Goal: Task Accomplishment & Management: Manage account settings

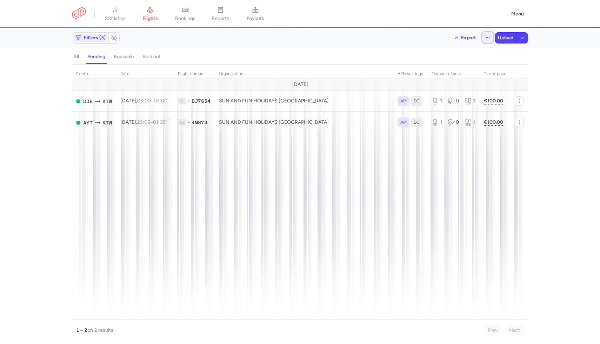
click at [486, 32] on button "button" at bounding box center [487, 37] width 11 height 11
click at [431, 73] on button "Open flights" at bounding box center [452, 69] width 81 height 11
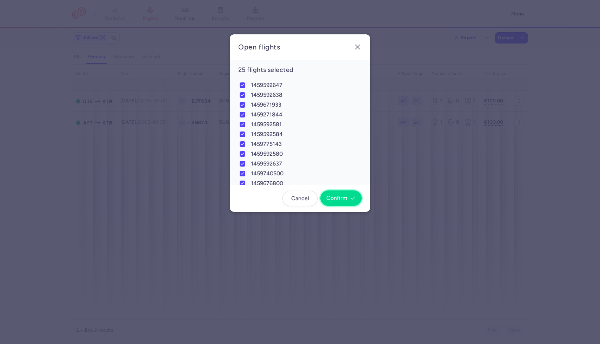
click at [338, 199] on span "Confirm" at bounding box center [336, 198] width 21 height 6
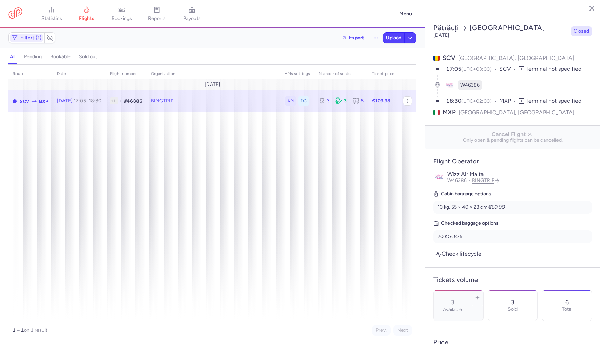
select select "days"
click at [410, 102] on button "button" at bounding box center [407, 100] width 9 height 9
click at [418, 139] on button "Export flight" at bounding box center [454, 136] width 87 height 13
click at [386, 34] on button "Upload" at bounding box center [393, 38] width 21 height 11
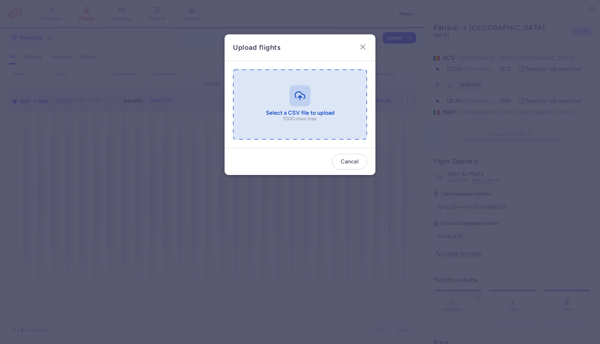
click at [328, 110] on input "file" at bounding box center [300, 104] width 134 height 70
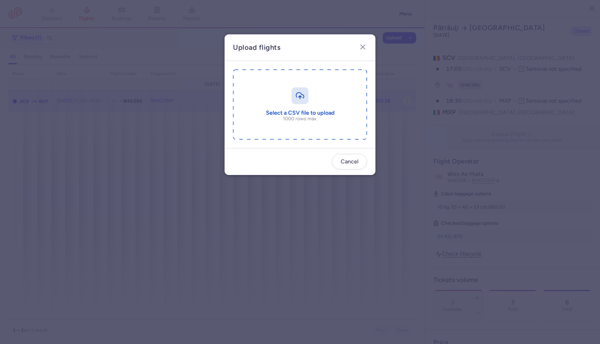
type input "C:\fakepath\export_flight_W46386_20250813,1241.csv"
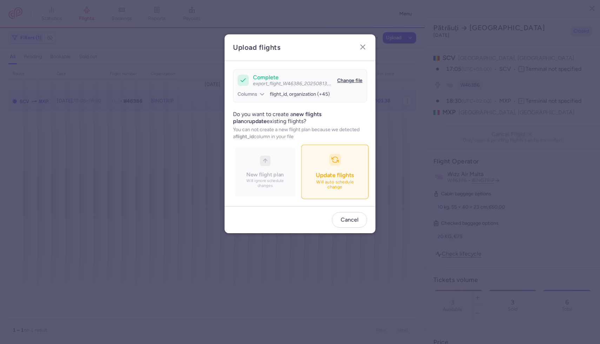
click at [312, 154] on button "Update flights Will auto schedule change" at bounding box center [334, 171] width 67 height 54
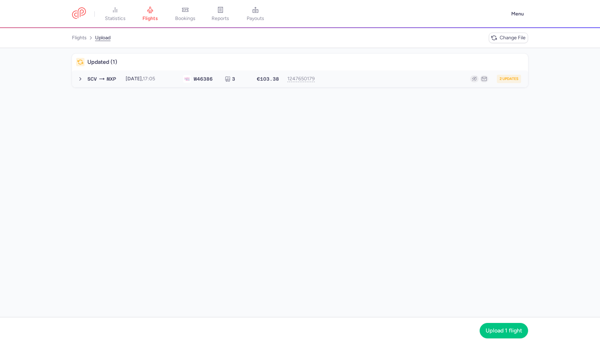
click at [334, 75] on div "2 updates" at bounding box center [420, 79] width 201 height 8
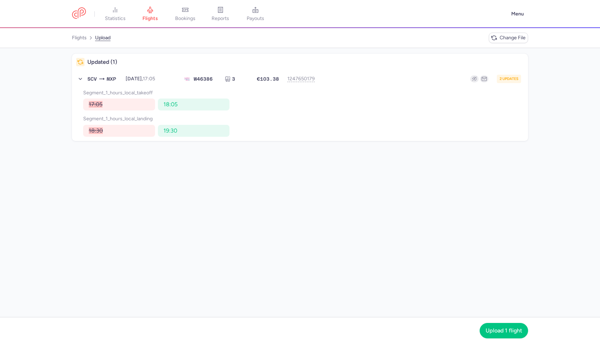
click at [505, 344] on nav "Upload 1 flight" at bounding box center [300, 330] width 600 height 27
click at [505, 333] on span "Upload 1 flight" at bounding box center [503, 330] width 36 height 6
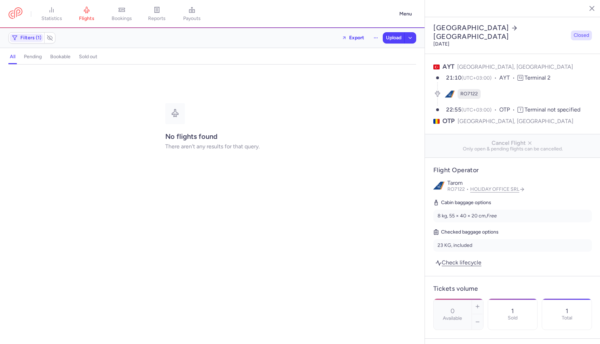
select select "days"
click at [370, 39] on button "button" at bounding box center [375, 37] width 11 height 11
click at [342, 72] on button "Open flights" at bounding box center [340, 69] width 81 height 11
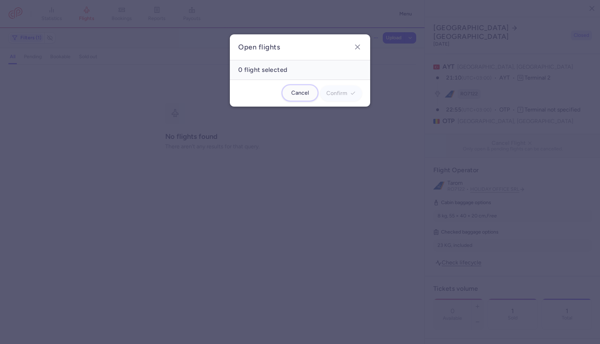
click at [317, 92] on button "Cancel" at bounding box center [299, 92] width 35 height 15
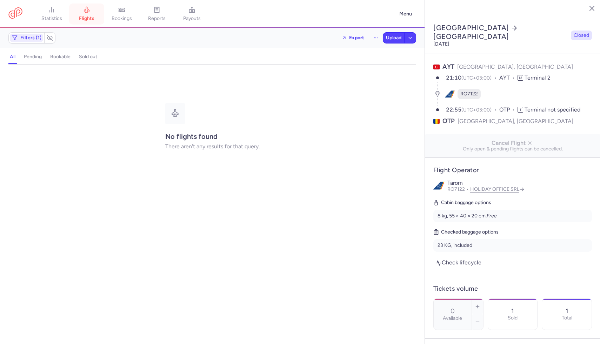
click at [81, 22] on link "flights" at bounding box center [86, 13] width 35 height 15
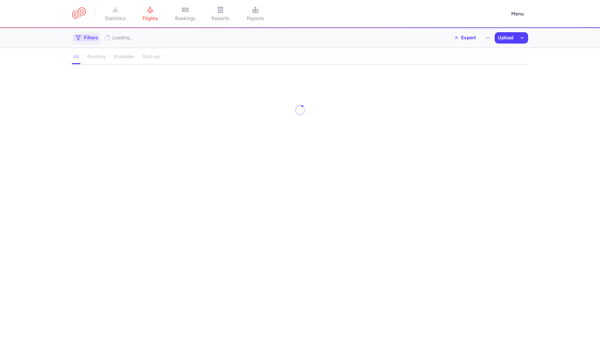
click at [85, 36] on span "Filters" at bounding box center [91, 38] width 14 height 6
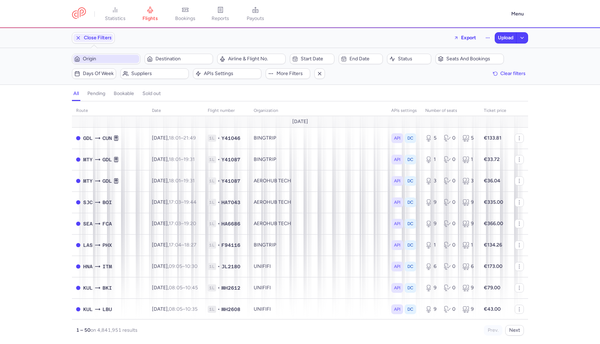
click at [102, 57] on span "Origin" at bounding box center [110, 59] width 55 height 6
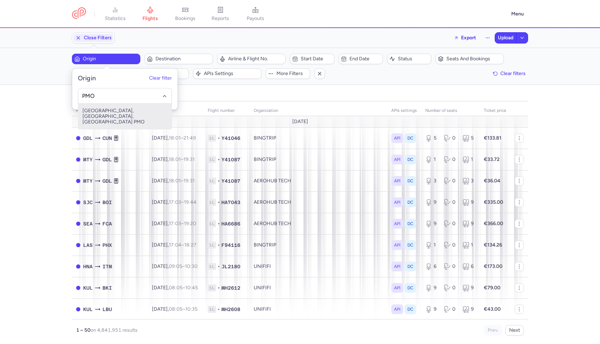
type input "PMO"
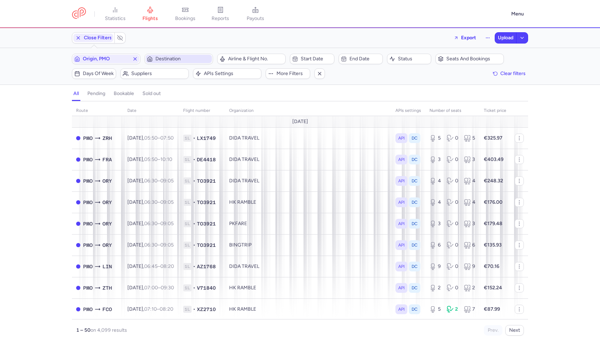
click at [192, 57] on span "Destination" at bounding box center [182, 59] width 55 height 6
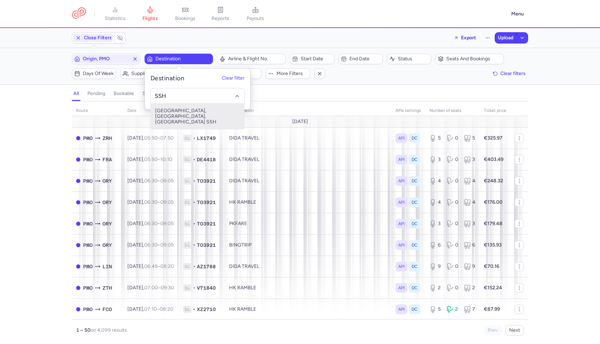
type input "SSH"
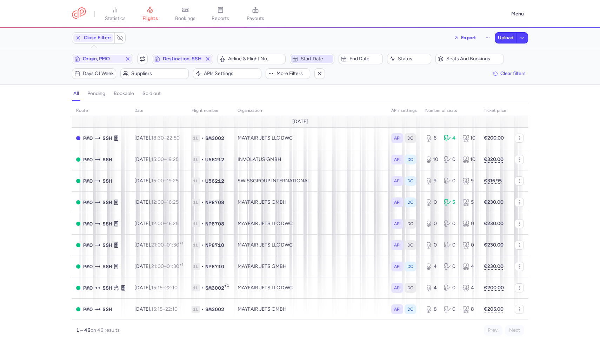
click at [303, 56] on span "Start date" at bounding box center [312, 59] width 42 height 8
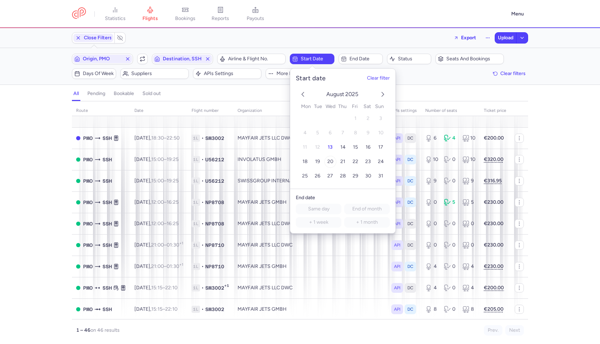
click at [331, 164] on span "20" at bounding box center [330, 162] width 6 height 6
click at [269, 95] on div "all pending bookable sold out" at bounding box center [300, 95] width 456 height 12
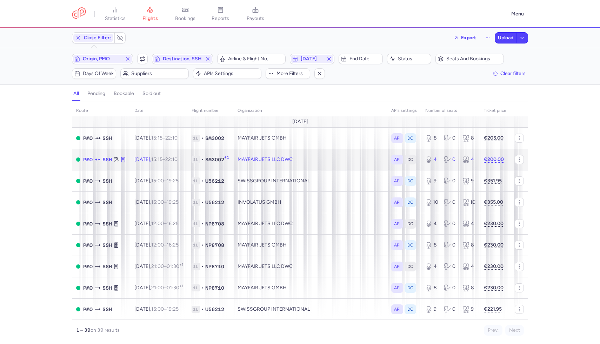
click at [345, 159] on td "MAYFAIR JETS LLC DWC" at bounding box center [310, 159] width 154 height 21
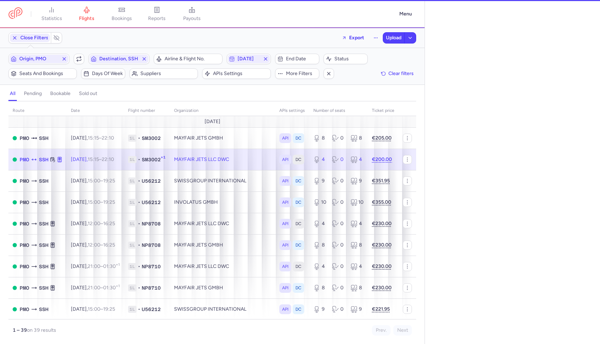
select select "days"
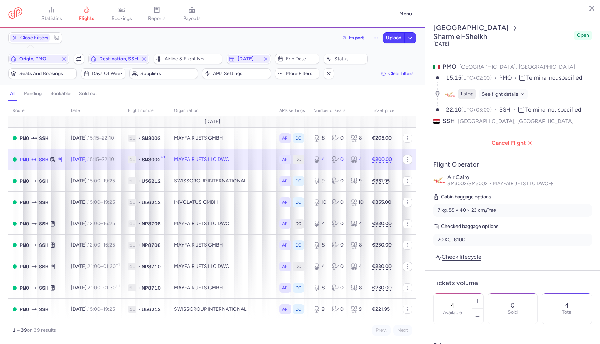
scroll to position [419, 0]
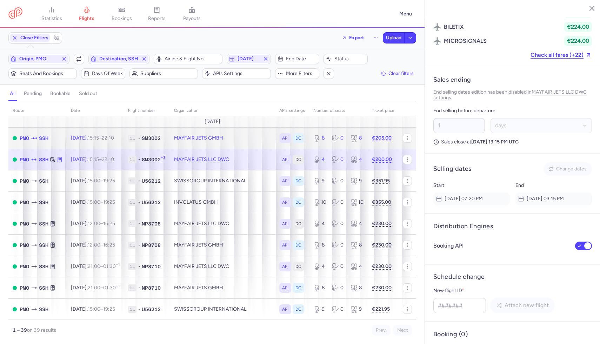
click at [308, 145] on td "API DC" at bounding box center [292, 137] width 34 height 21
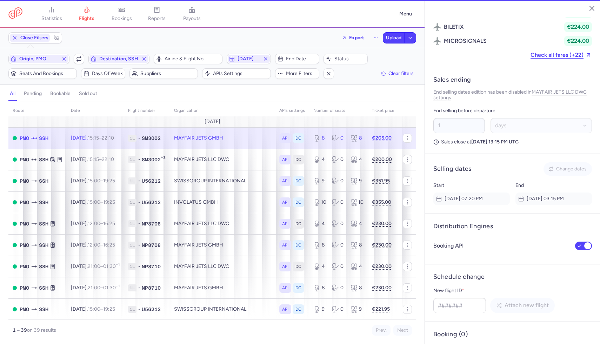
type input "8"
type input "7"
select select "hours"
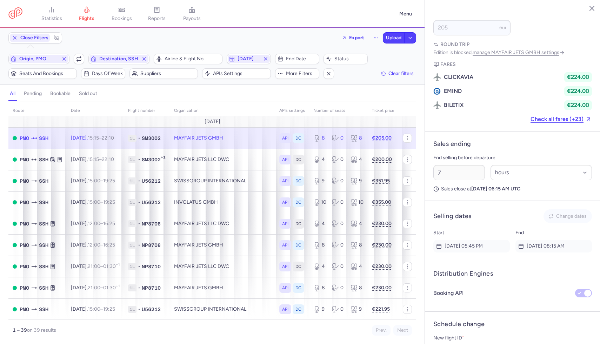
scroll to position [288, 0]
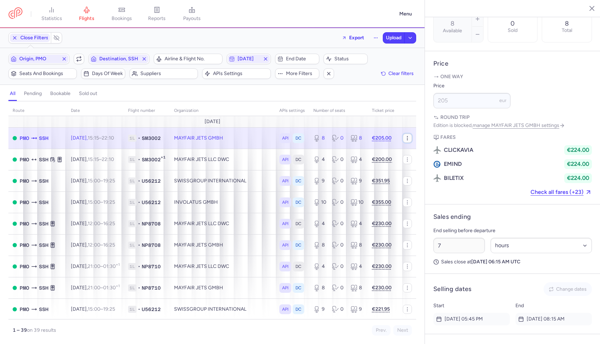
click at [408, 139] on icon "button" at bounding box center [407, 138] width 6 height 6
click at [426, 175] on span "Export flight" at bounding box center [456, 173] width 70 height 7
click at [390, 44] on div "Close Filters Export Upload" at bounding box center [212, 37] width 413 height 17
click at [390, 42] on button "Upload" at bounding box center [393, 38] width 21 height 11
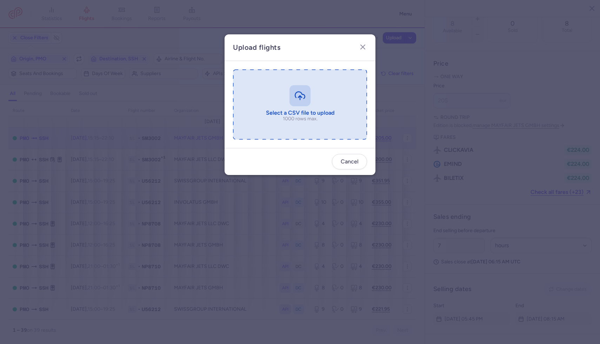
click at [322, 98] on input "file" at bounding box center [300, 104] width 134 height 70
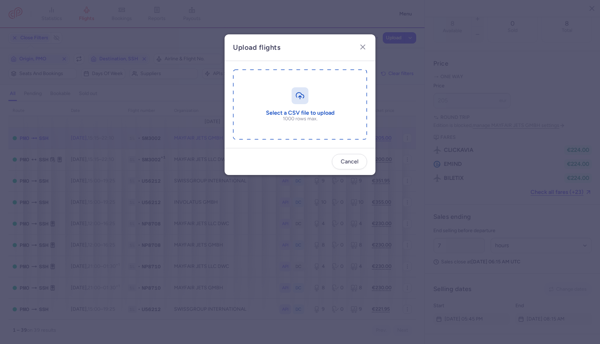
type input "C:\fakepath\export_flight_SM3002_20250813,1417.csv"
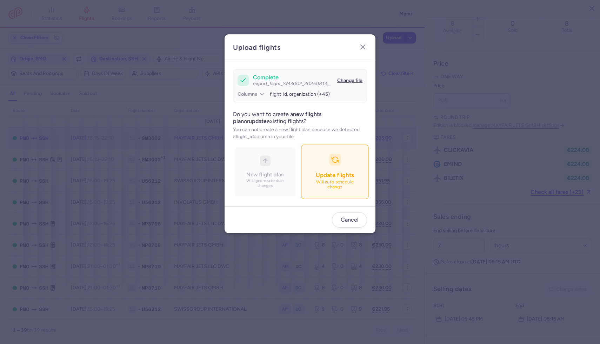
click at [321, 173] on span "Update flights" at bounding box center [335, 174] width 38 height 7
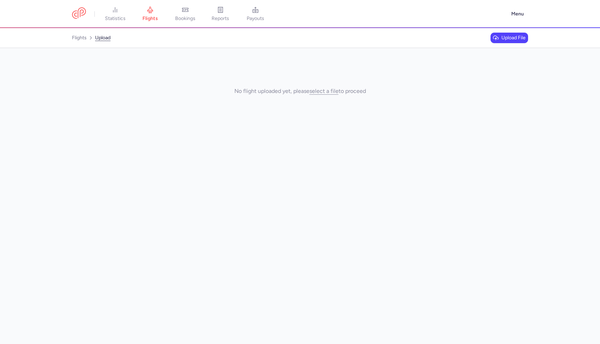
click at [505, 39] on span "Upload file" at bounding box center [513, 38] width 24 height 6
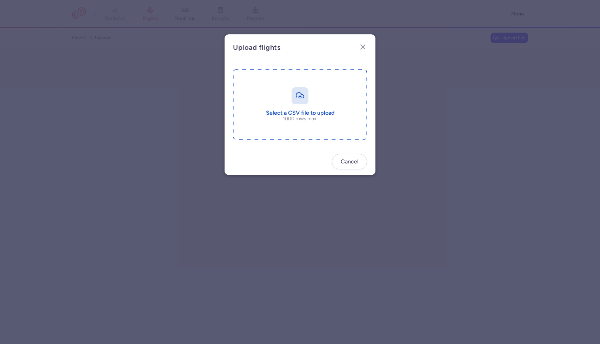
type input "C:\fakepath\export_flight_SM3002_20250813,1417.csv"
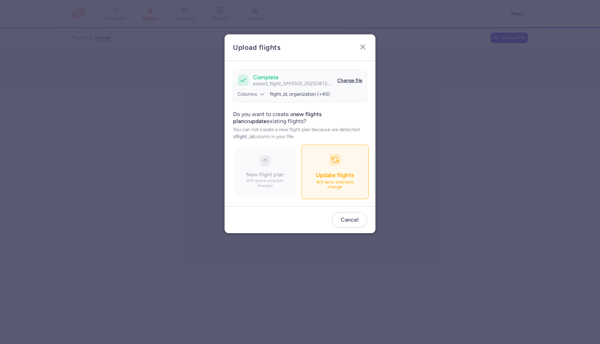
click at [340, 184] on p "Will auto schedule change" at bounding box center [334, 185] width 49 height 10
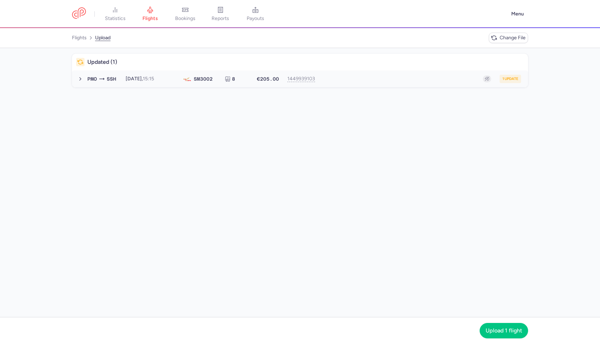
click at [379, 87] on button "PMO SSH [DATE] 15:15 SM 3002 8 €205.00 1449939103 1 update [DATE] 15:15 SM3002 …" at bounding box center [300, 78] width 456 height 17
click at [487, 328] on span "Upload 1 flight" at bounding box center [503, 330] width 36 height 6
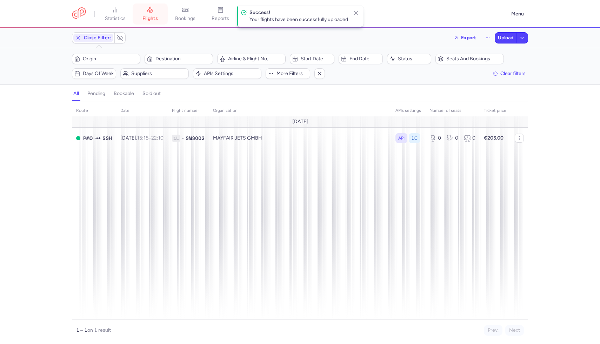
click at [149, 12] on icon at bounding box center [150, 9] width 7 height 7
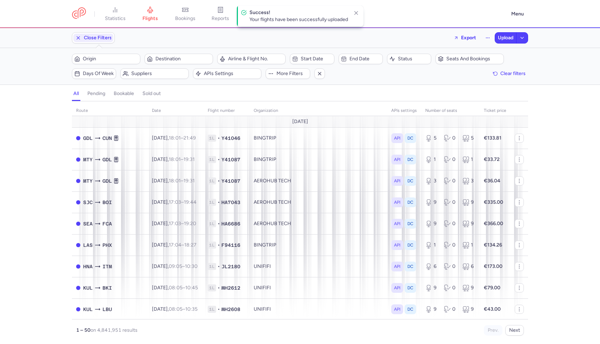
click at [121, 51] on div "Filters – 4841951 results Origin Destination Airline & Flight No. Start date En…" at bounding box center [300, 66] width 600 height 36
click at [121, 60] on span "Origin" at bounding box center [110, 59] width 55 height 6
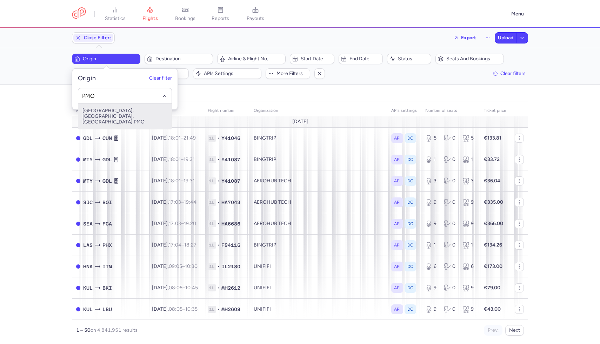
type input "PMO"
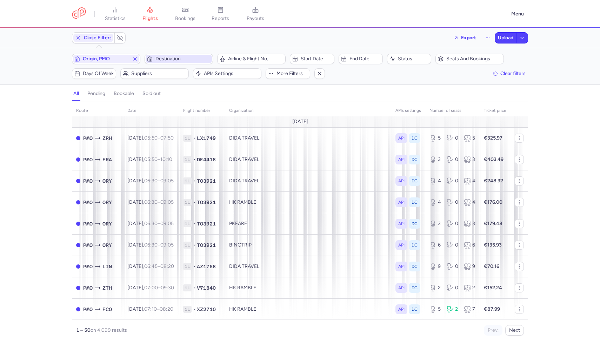
click at [194, 60] on span "Destination" at bounding box center [182, 59] width 55 height 6
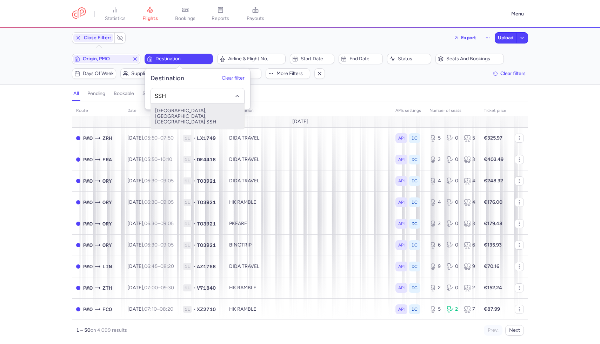
type input "SSH"
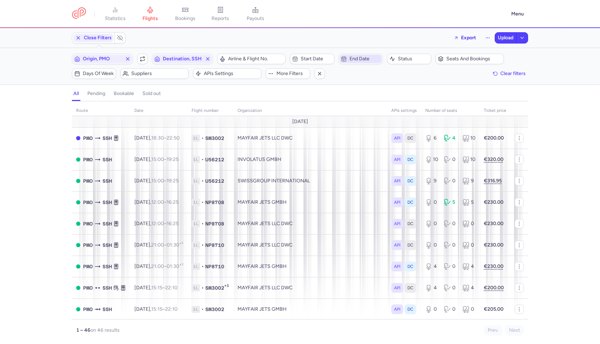
click at [355, 62] on span "End date" at bounding box center [360, 59] width 42 height 8
drag, startPoint x: 355, startPoint y: 62, endPoint x: 345, endPoint y: 62, distance: 9.8
click at [354, 62] on span "End date" at bounding box center [360, 59] width 42 height 8
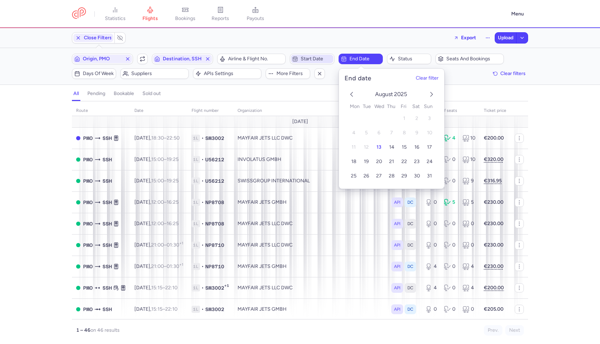
click at [320, 62] on span "Start date" at bounding box center [312, 59] width 42 height 8
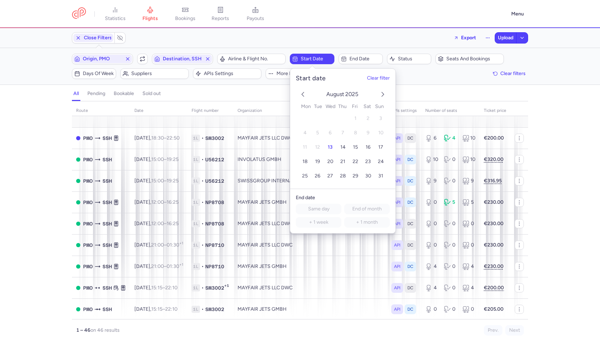
click at [320, 62] on span "Start date" at bounding box center [312, 59] width 42 height 8
click at [327, 168] on td "20" at bounding box center [330, 162] width 13 height 12
click at [327, 165] on button "20" at bounding box center [330, 162] width 12 height 12
click at [421, 98] on div "all pending bookable sold out" at bounding box center [300, 95] width 456 height 12
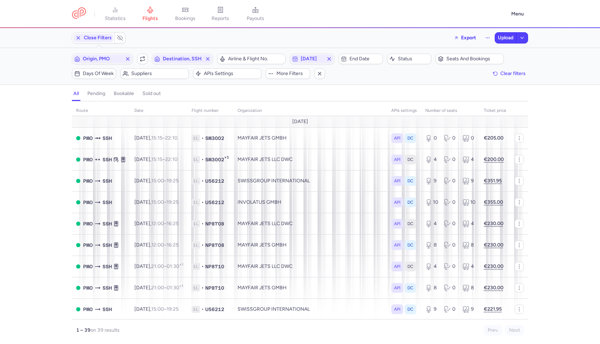
click at [90, 90] on h4 "pending" at bounding box center [96, 93] width 18 height 6
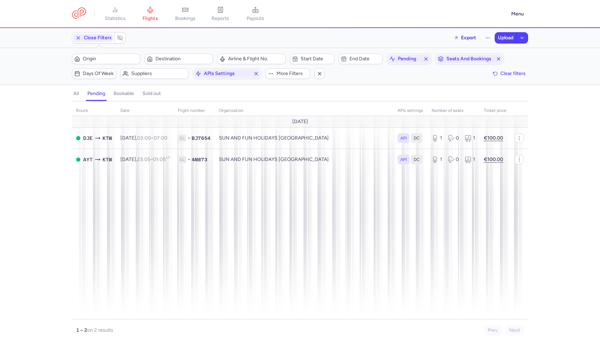
click at [485, 31] on div "Close Filters Export Upload" at bounding box center [300, 37] width 462 height 17
click at [485, 37] on icon "button" at bounding box center [487, 37] width 5 height 5
click at [455, 69] on button "Open flights" at bounding box center [452, 69] width 81 height 11
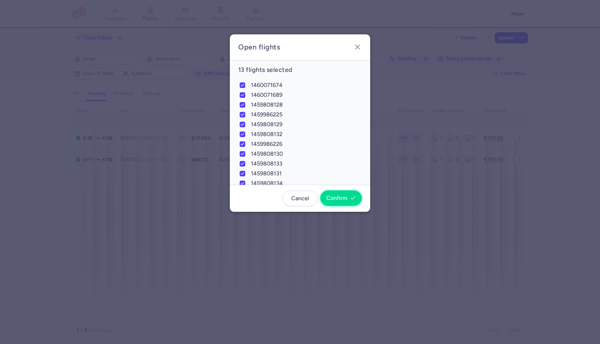
click at [341, 198] on span "Confirm" at bounding box center [336, 198] width 21 height 6
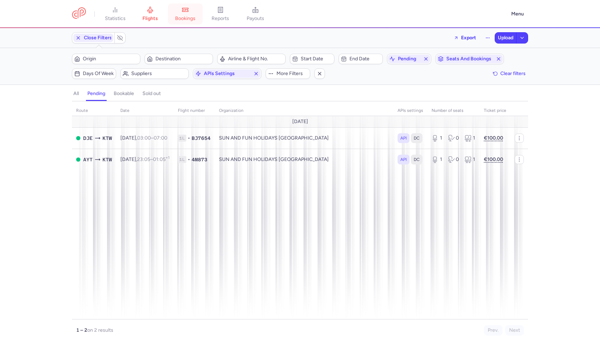
click at [184, 20] on span "bookings" at bounding box center [185, 18] width 20 height 6
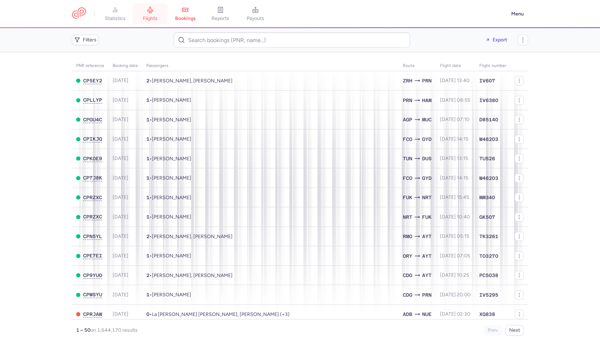
click at [146, 14] on link "flights" at bounding box center [150, 13] width 35 height 15
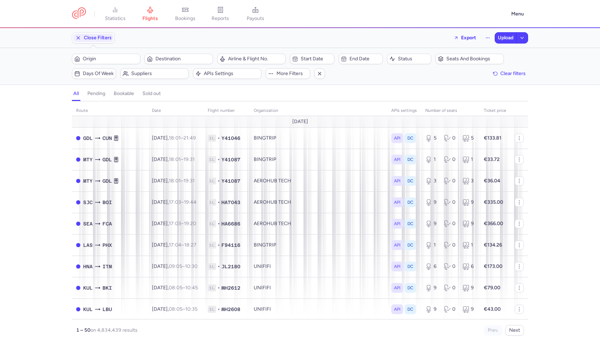
click at [100, 96] on h4 "pending" at bounding box center [96, 93] width 18 height 6
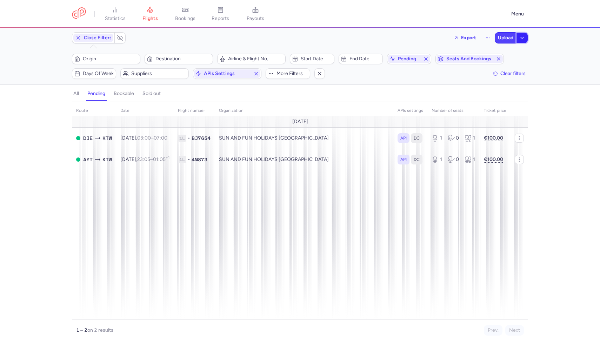
click at [521, 40] on icon "button" at bounding box center [522, 38] width 6 height 6
click at [491, 43] on div at bounding box center [487, 37] width 11 height 11
click at [489, 41] on button "button" at bounding box center [487, 37] width 11 height 11
click at [455, 65] on button "Open flights" at bounding box center [452, 69] width 81 height 11
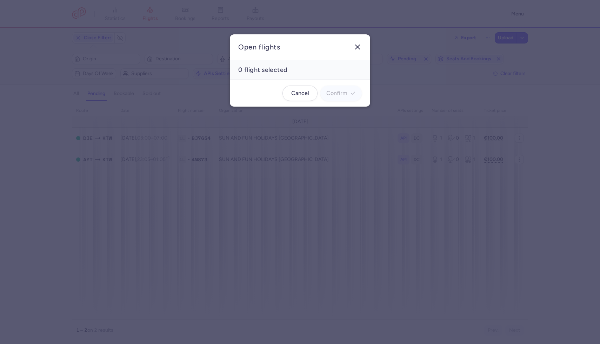
click at [362, 49] on button "button" at bounding box center [357, 46] width 11 height 11
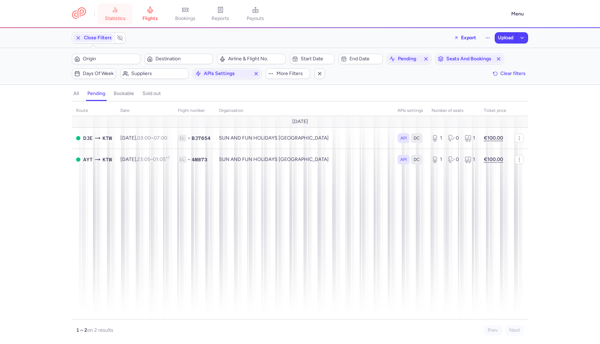
click at [133, 12] on link "statistics" at bounding box center [114, 13] width 35 height 15
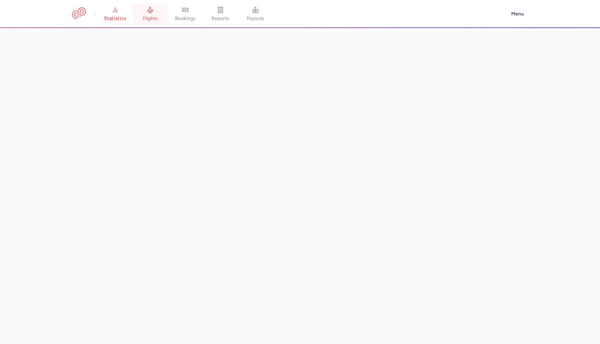
click at [145, 18] on span "flights" at bounding box center [150, 18] width 15 height 6
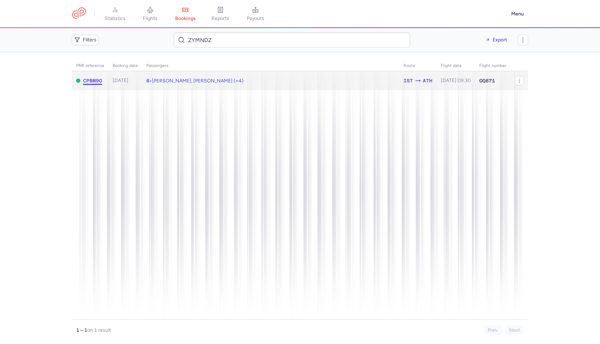
click at [88, 81] on span "CPBM9G" at bounding box center [92, 81] width 19 height 6
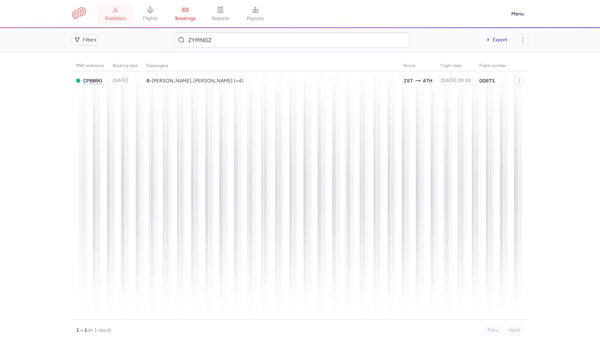
click at [132, 16] on link "statistics" at bounding box center [114, 13] width 35 height 15
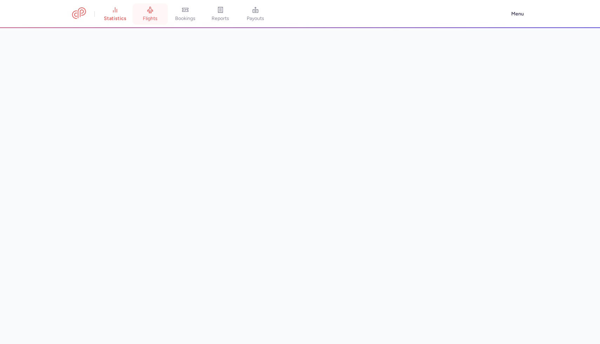
click at [150, 15] on span "flights" at bounding box center [150, 18] width 15 height 6
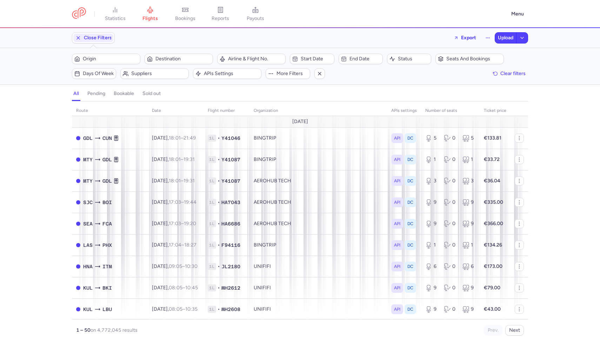
click at [101, 94] on h4 "pending" at bounding box center [96, 93] width 18 height 6
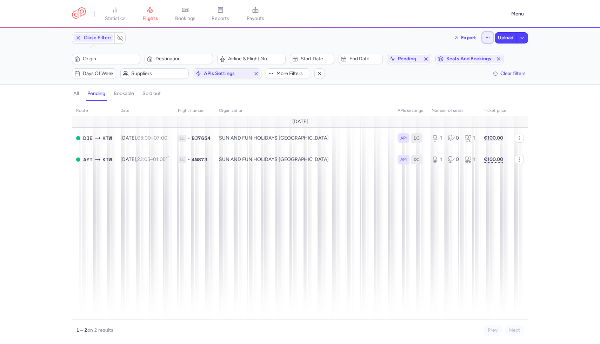
click at [487, 37] on icon "button" at bounding box center [487, 37] width 5 height 5
click at [455, 67] on button "Open flights" at bounding box center [452, 69] width 81 height 11
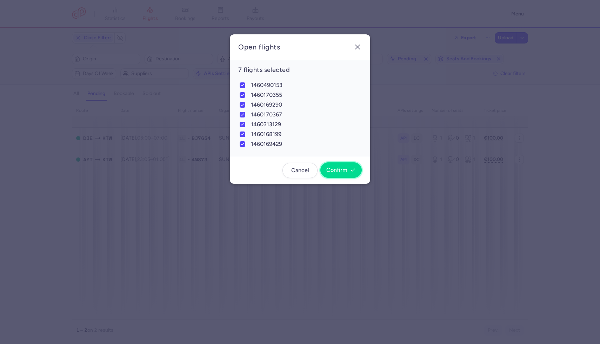
click at [345, 170] on span "Confirm" at bounding box center [336, 170] width 21 height 6
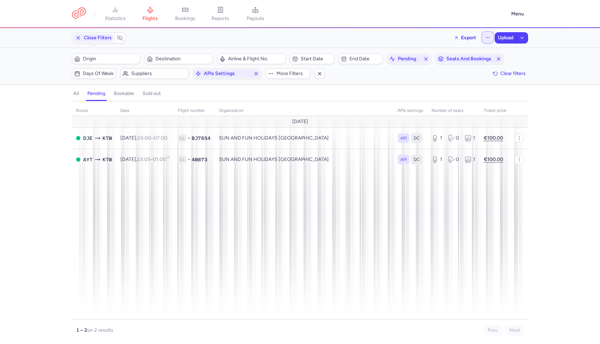
click at [490, 36] on button "button" at bounding box center [487, 37] width 11 height 11
click at [465, 66] on button "Open flights" at bounding box center [452, 69] width 81 height 11
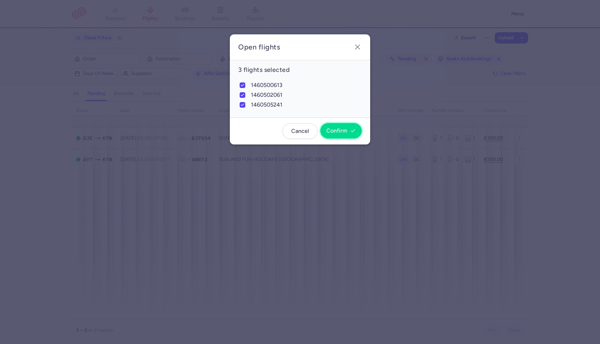
click at [344, 131] on span "Confirm" at bounding box center [336, 131] width 21 height 6
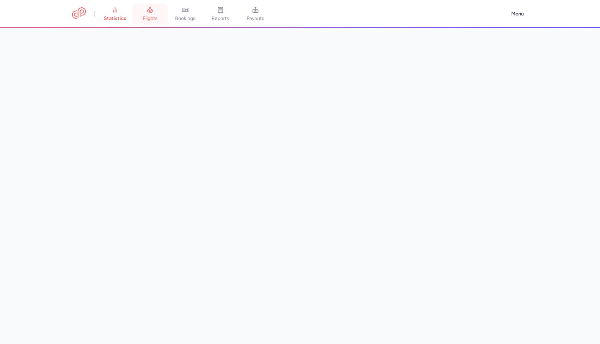
click at [150, 19] on span "flights" at bounding box center [150, 18] width 15 height 6
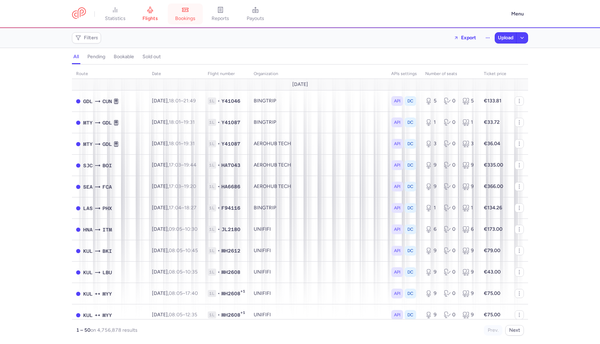
click at [183, 21] on span "bookings" at bounding box center [185, 18] width 20 height 6
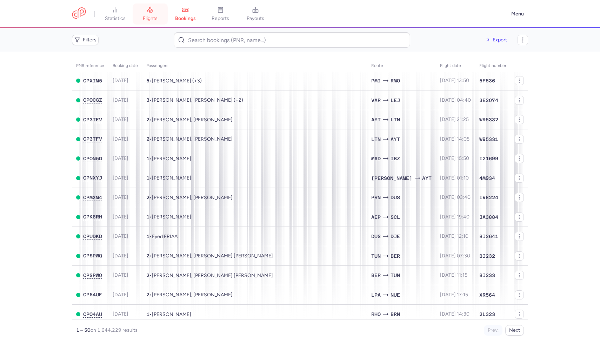
click at [149, 9] on icon at bounding box center [150, 9] width 7 height 7
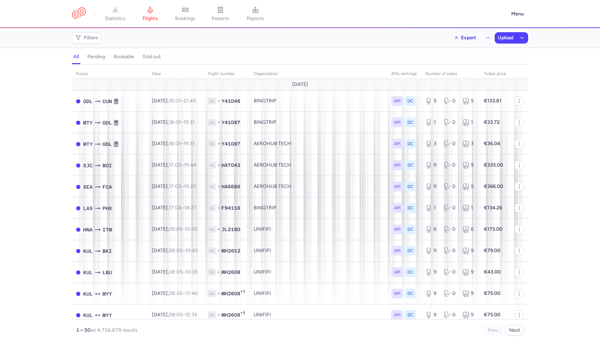
click at [112, 53] on button "pending" at bounding box center [123, 56] width 23 height 9
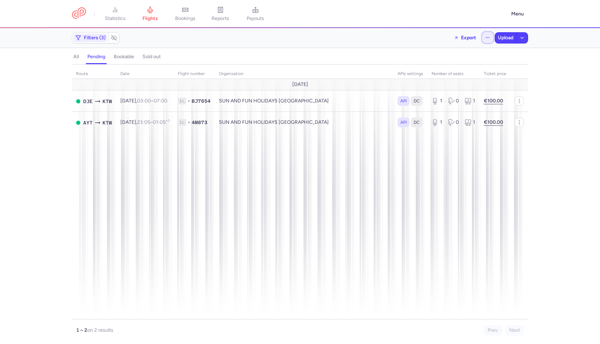
click at [486, 36] on icon "button" at bounding box center [487, 37] width 5 height 5
click at [457, 65] on button "Open flights" at bounding box center [452, 69] width 81 height 11
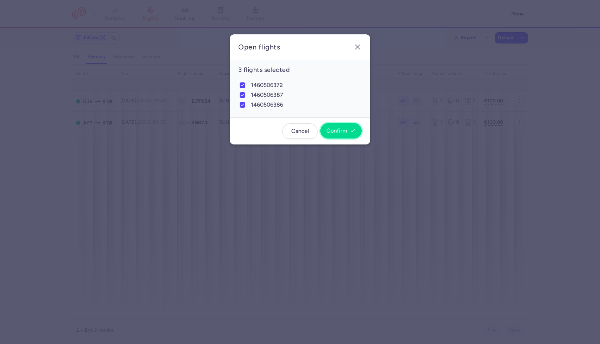
click at [342, 129] on span "Confirm" at bounding box center [336, 131] width 21 height 6
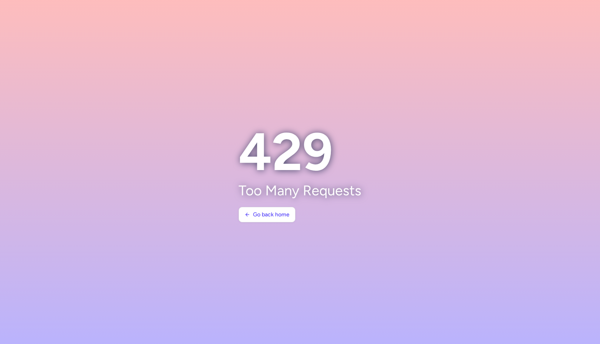
click at [264, 130] on section "429 Too Many Requests Go back home" at bounding box center [300, 171] width 140 height 117
click at [281, 217] on span "Go back home" at bounding box center [271, 214] width 36 height 6
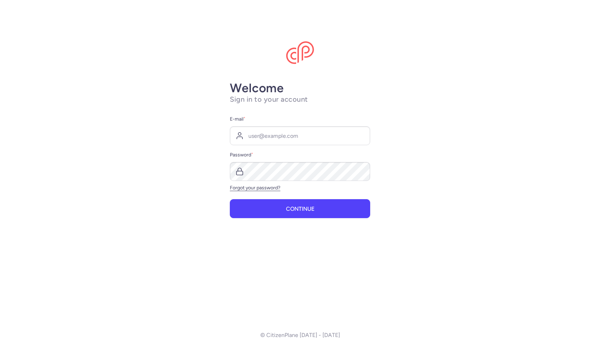
click at [270, 149] on div "E-mail * Password * Forgot your password?" at bounding box center [300, 153] width 140 height 76
click at [270, 133] on input "E-mail *" at bounding box center [300, 135] width 140 height 19
click at [237, 136] on icon at bounding box center [239, 136] width 8 height 8
click at [282, 137] on input "E-mail *" at bounding box center [300, 135] width 140 height 19
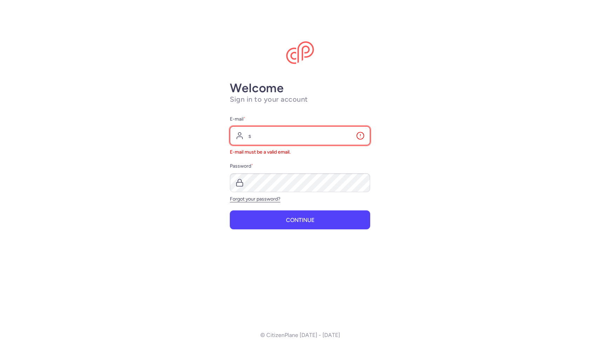
type input "sarah@citizenplane.com"
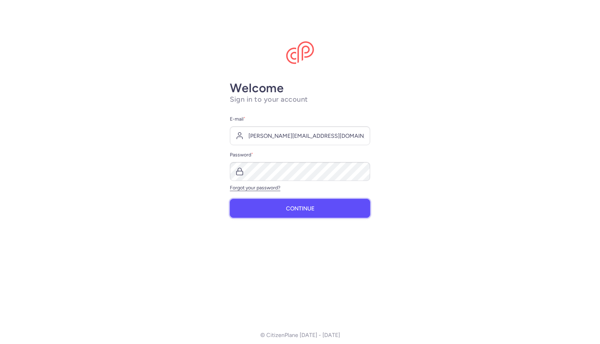
click at [297, 213] on button "Continue" at bounding box center [300, 208] width 140 height 19
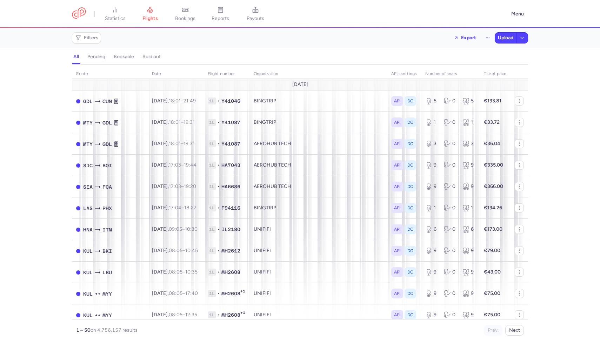
click at [90, 55] on h4 "pending" at bounding box center [96, 57] width 18 height 6
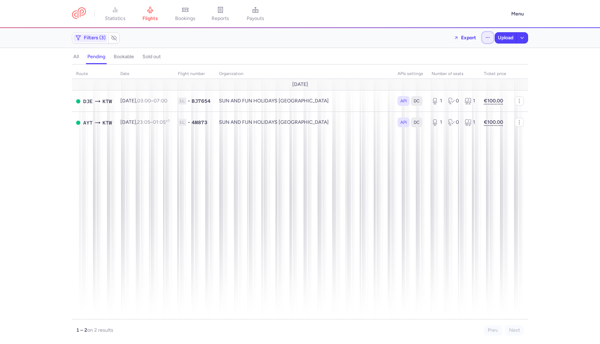
click at [487, 35] on icon "button" at bounding box center [487, 37] width 5 height 5
click at [423, 71] on span "Open flights" at bounding box center [429, 70] width 27 height 6
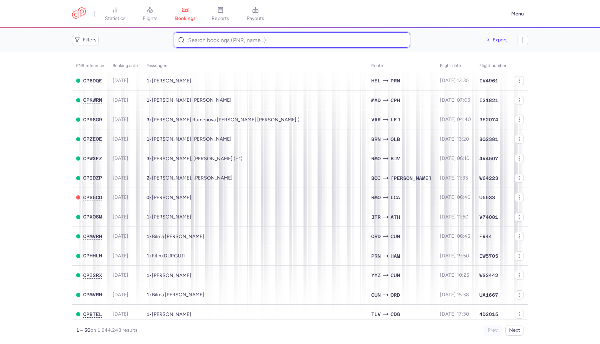
click at [213, 39] on input at bounding box center [292, 39] width 236 height 15
paste input "Dimitar Todorov"
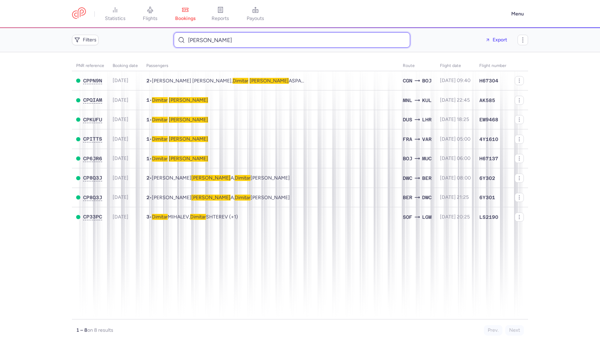
type input "Dimitar Todorov"
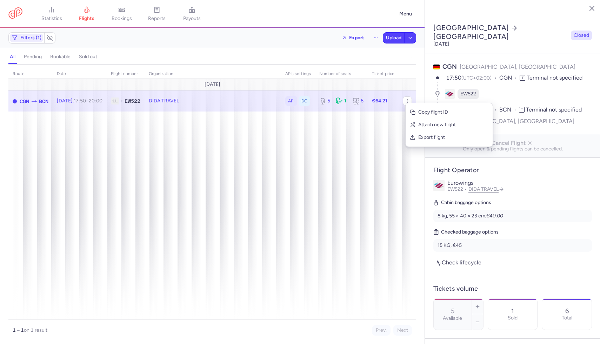
select select "days"
click at [413, 139] on icon "button" at bounding box center [413, 138] width 6 height 6
click at [389, 39] on span "Upload" at bounding box center [393, 38] width 15 height 6
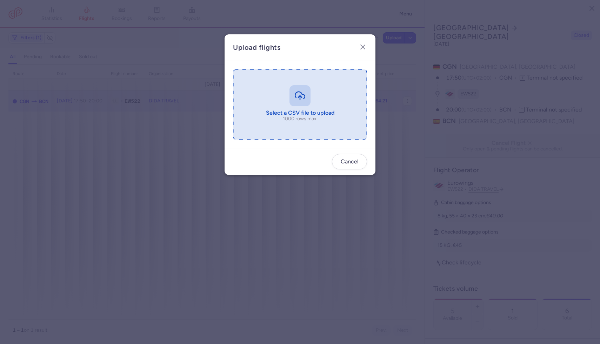
click at [323, 77] on input "file" at bounding box center [300, 104] width 134 height 70
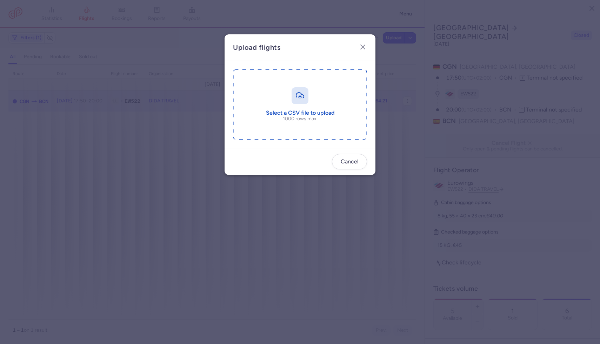
type input "C:\fakepath\export_flight_EW522_20250813,1521.csv"
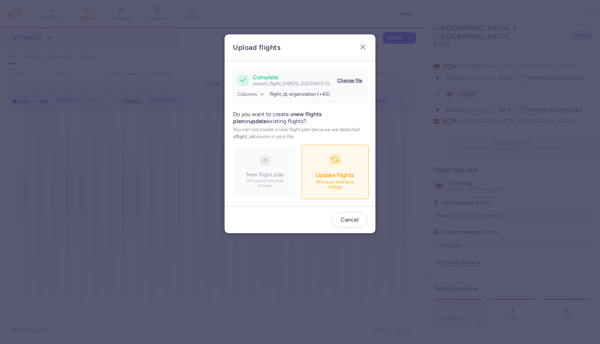
click at [323, 170] on button "Update flights Will auto schedule change" at bounding box center [334, 171] width 67 height 54
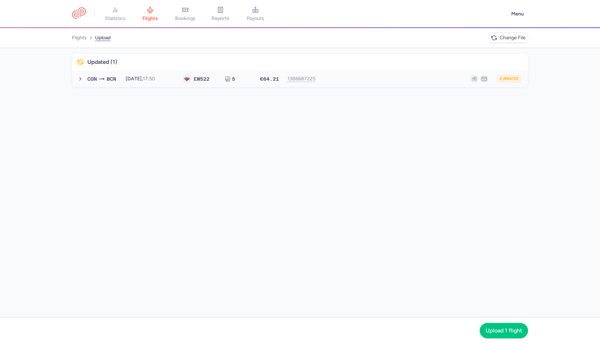
click at [345, 86] on button "CGN BCN 2025-08-13, 17:50 EW 522 5 €64.21 1386687225 2 updates 2025-08-13, 17:5…" at bounding box center [300, 78] width 456 height 17
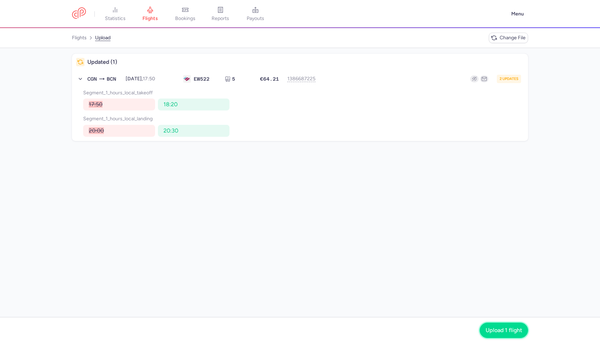
click at [504, 335] on button "Upload 1 flight" at bounding box center [503, 330] width 48 height 15
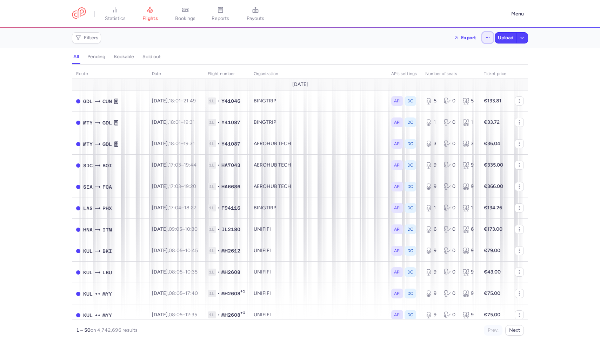
click at [489, 38] on icon "button" at bounding box center [487, 37] width 5 height 5
click at [473, 68] on button "Open flights" at bounding box center [452, 69] width 81 height 11
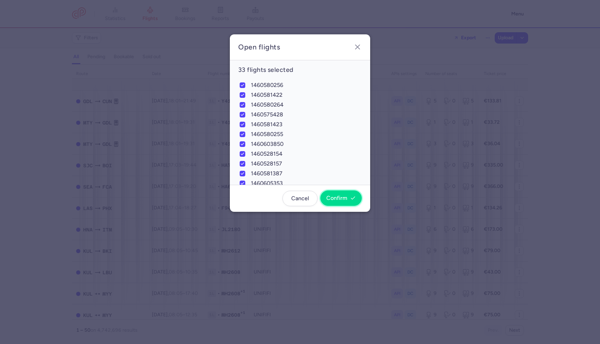
click at [350, 202] on button "Confirm" at bounding box center [340, 197] width 41 height 15
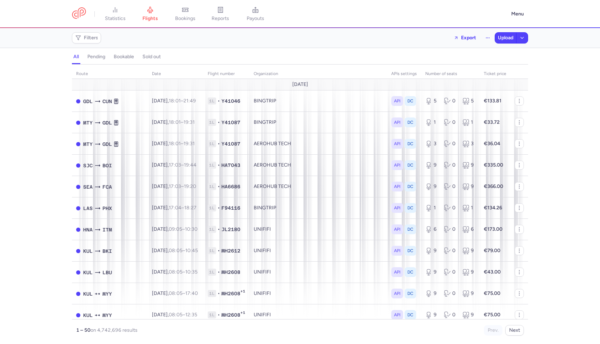
click at [96, 56] on h4 "pending" at bounding box center [96, 57] width 18 height 6
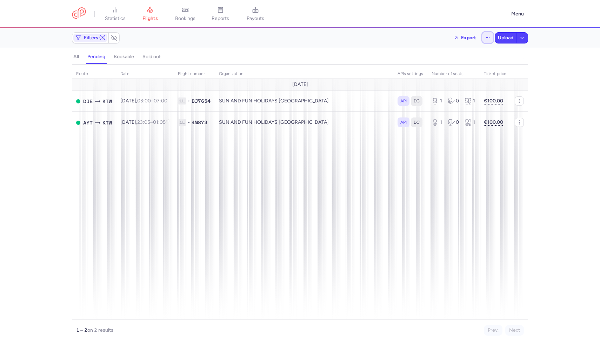
click at [485, 35] on button "button" at bounding box center [487, 37] width 11 height 11
click at [443, 72] on button "Open flights" at bounding box center [452, 69] width 81 height 11
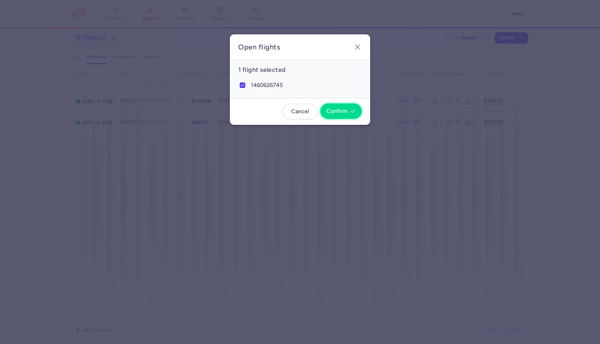
click at [341, 113] on span "Confirm" at bounding box center [336, 111] width 21 height 6
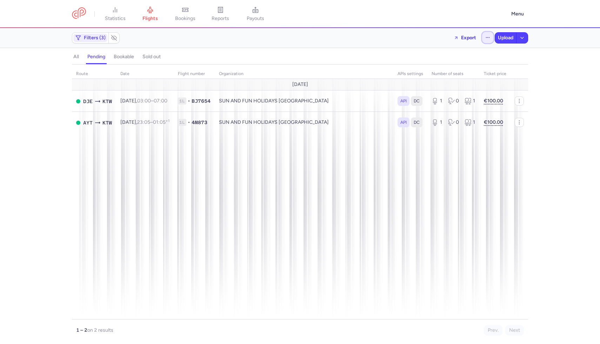
click at [483, 33] on button "button" at bounding box center [487, 37] width 11 height 11
click at [455, 67] on button "Open flights" at bounding box center [452, 69] width 81 height 11
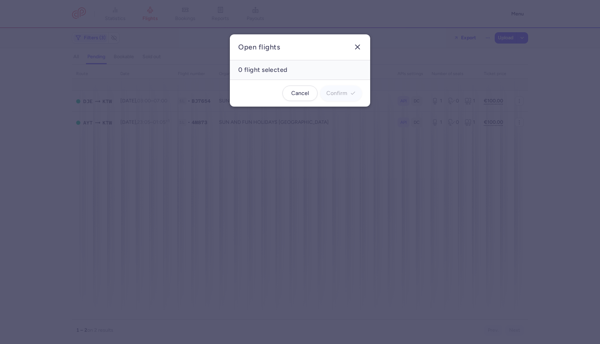
click at [353, 48] on icon "button" at bounding box center [357, 47] width 8 height 8
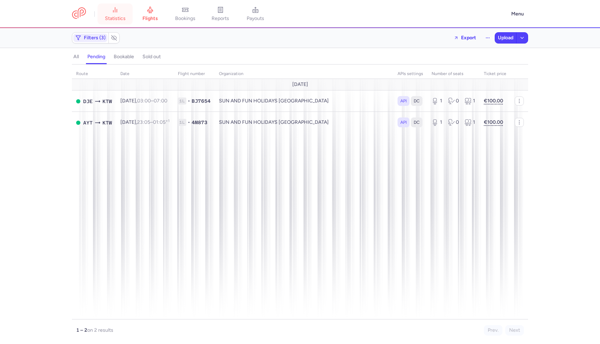
click at [122, 20] on span "statistics" at bounding box center [115, 18] width 21 height 6
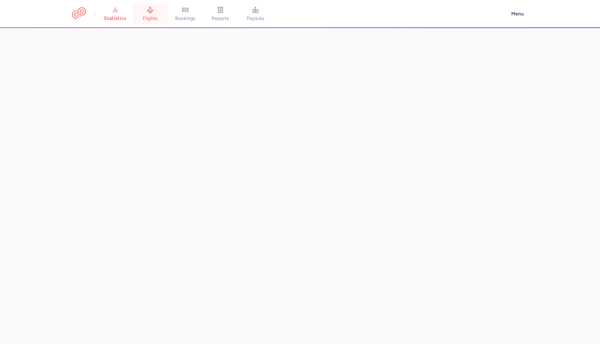
click at [157, 15] on link "flights" at bounding box center [150, 13] width 35 height 15
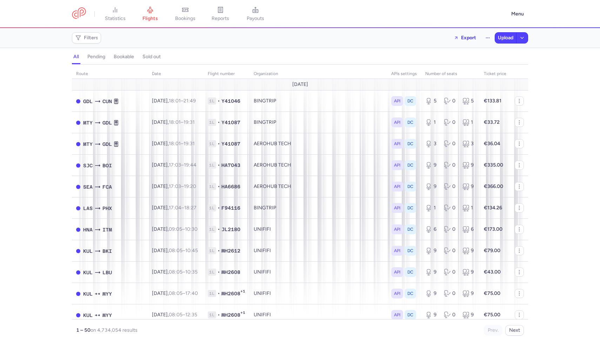
click at [99, 55] on h4 "pending" at bounding box center [96, 57] width 18 height 6
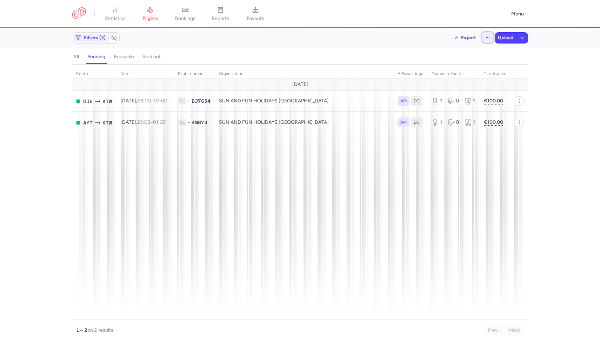
click at [483, 38] on button "button" at bounding box center [487, 37] width 11 height 11
click at [475, 66] on button "Open flights" at bounding box center [452, 69] width 81 height 11
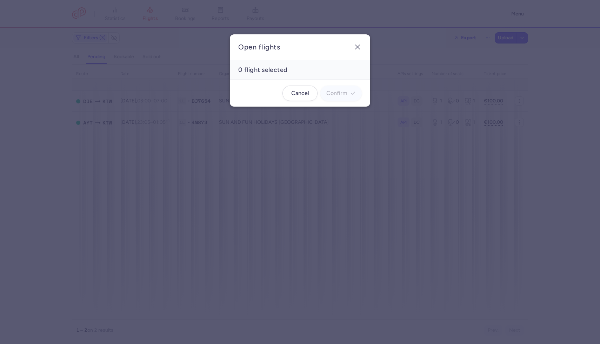
click at [364, 48] on header "Open flights" at bounding box center [300, 47] width 140 height 26
click at [354, 45] on icon "button" at bounding box center [357, 47] width 8 height 8
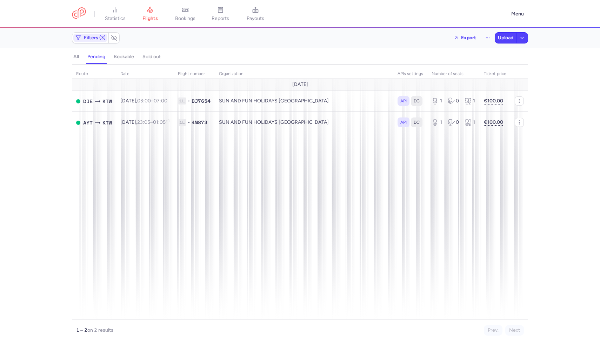
click at [86, 53] on button "all" at bounding box center [96, 56] width 21 height 9
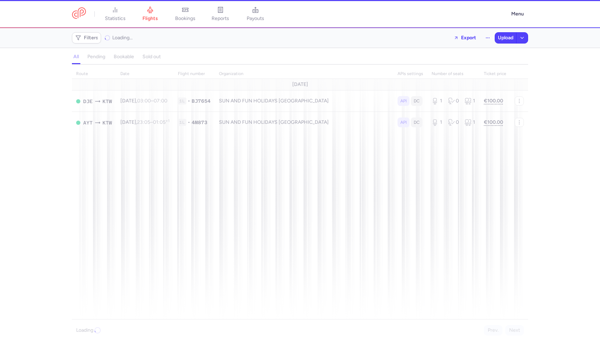
click at [97, 59] on div "all pending bookable sold out" at bounding box center [300, 58] width 456 height 12
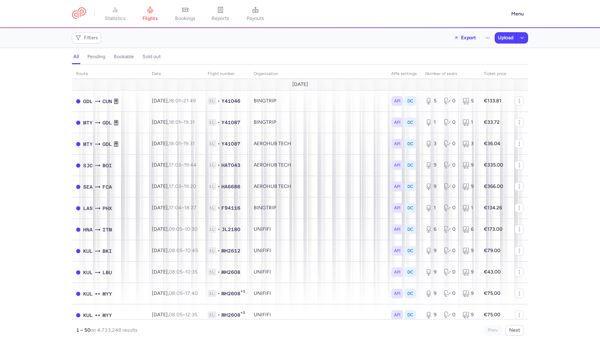
click at [97, 59] on h4 "pending" at bounding box center [96, 57] width 18 height 6
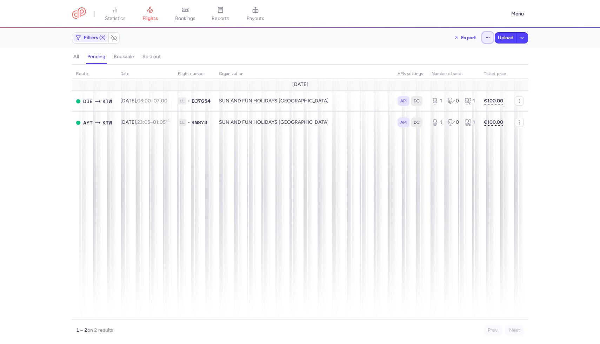
click at [486, 33] on button "button" at bounding box center [487, 37] width 11 height 11
click at [452, 66] on button "Open flights" at bounding box center [452, 69] width 81 height 11
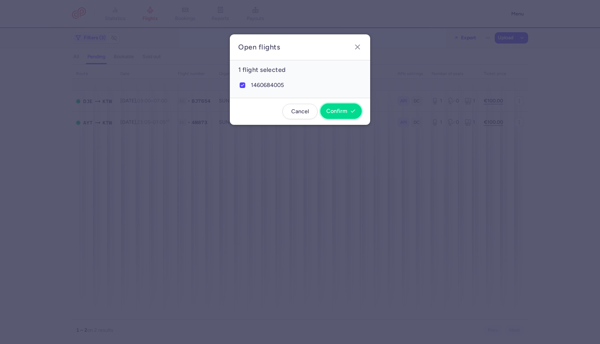
click at [338, 109] on span "Confirm" at bounding box center [336, 111] width 21 height 6
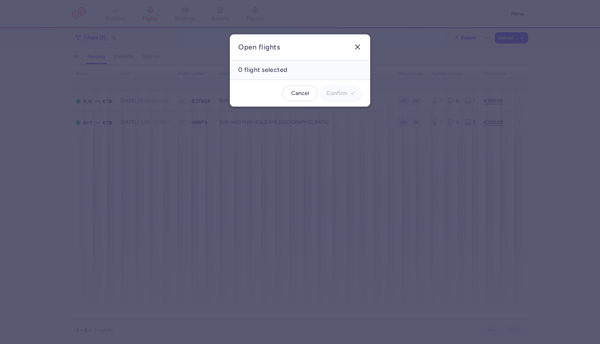
click at [358, 42] on button "button" at bounding box center [357, 46] width 11 height 11
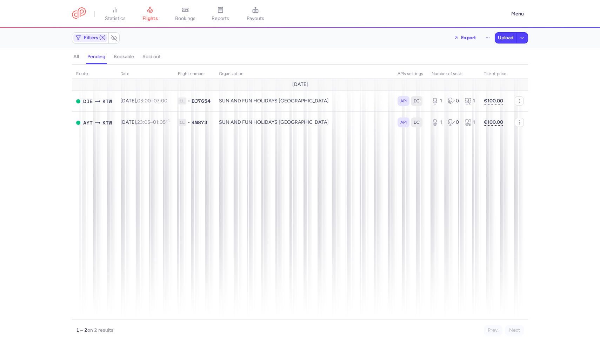
click at [84, 56] on div "all pending bookable sold out" at bounding box center [300, 58] width 456 height 12
click at [78, 57] on h4 "all" at bounding box center [76, 57] width 6 height 6
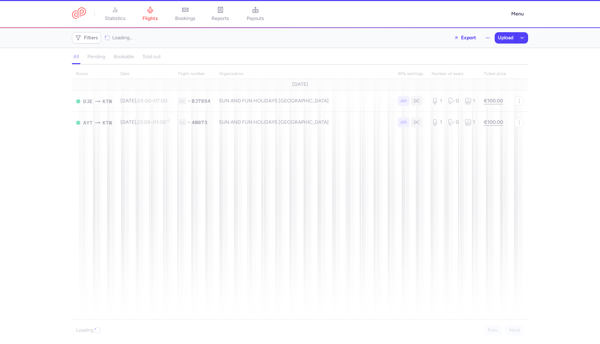
click at [91, 59] on div "all pending bookable sold out" at bounding box center [300, 58] width 456 height 12
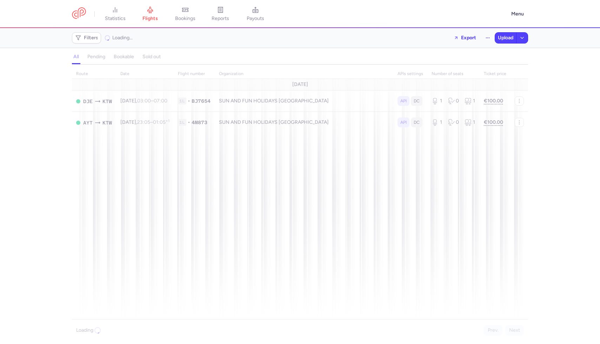
click at [91, 59] on h4 "pending" at bounding box center [96, 57] width 18 height 6
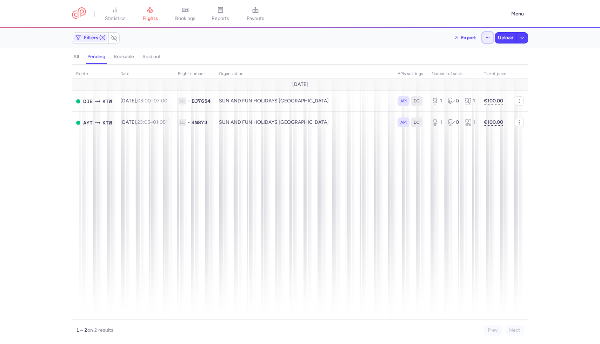
click at [487, 35] on button "button" at bounding box center [487, 37] width 11 height 11
click at [439, 66] on button "Open flights" at bounding box center [452, 69] width 81 height 11
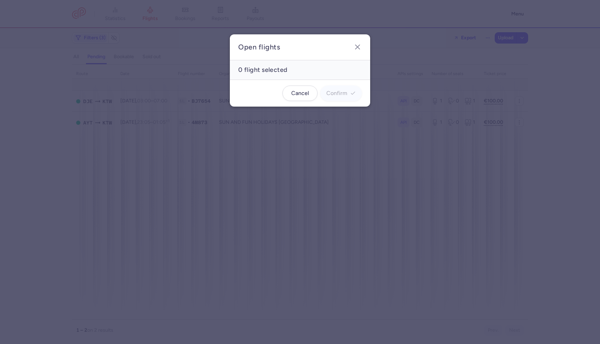
click at [363, 45] on header "Open flights" at bounding box center [300, 47] width 140 height 26
click at [362, 46] on button "button" at bounding box center [357, 46] width 11 height 11
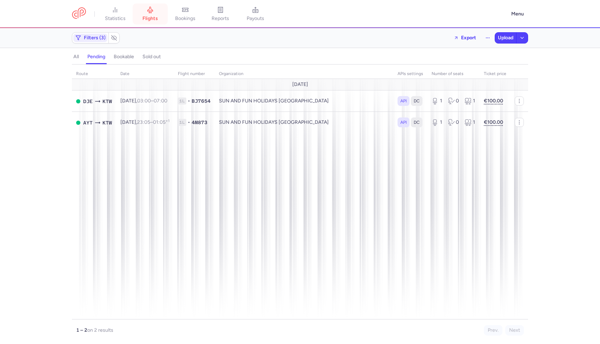
click at [155, 16] on span "flights" at bounding box center [149, 18] width 15 height 6
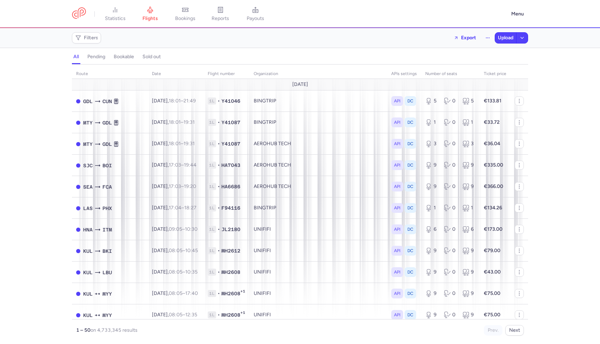
click at [93, 59] on h4 "pending" at bounding box center [96, 57] width 18 height 6
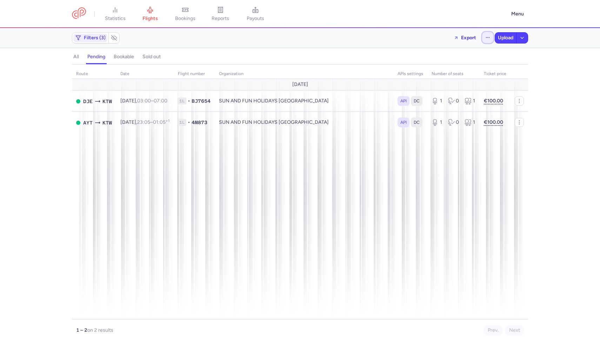
click at [487, 38] on icon "button" at bounding box center [487, 37] width 5 height 5
click at [452, 70] on button "Open flights" at bounding box center [452, 69] width 81 height 11
